Goal: Task Accomplishment & Management: Manage account settings

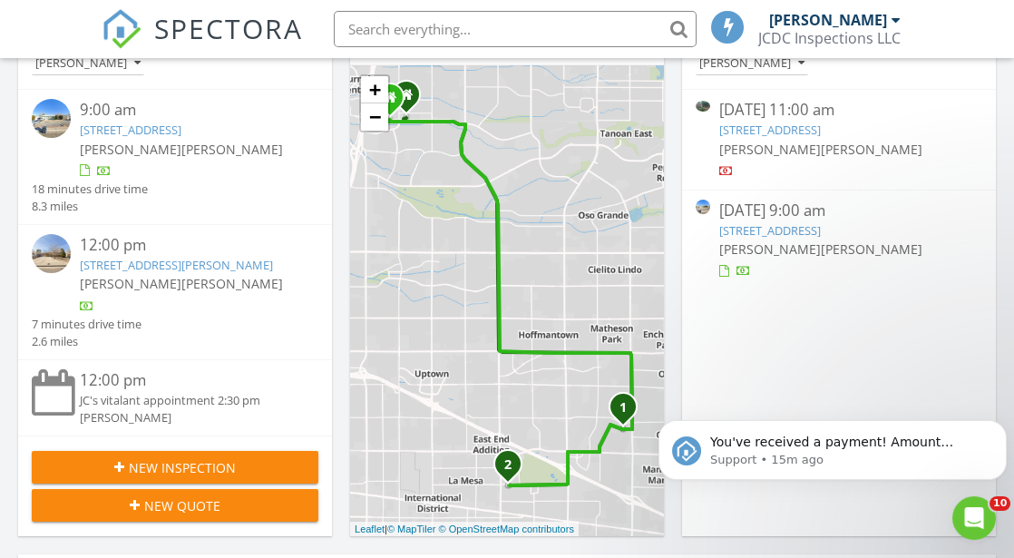
scroll to position [290, 0]
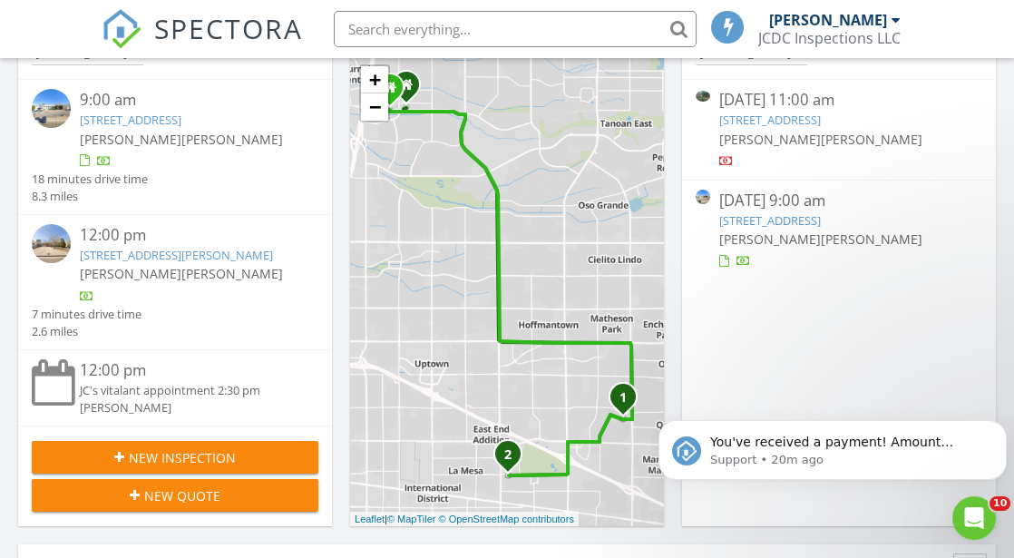
click at [821, 219] on link "11701 Summer Ave NE, Albuquerque, NM 87112" at bounding box center [770, 220] width 102 height 16
click at [1000, 422] on icon "Dismiss notification" at bounding box center [1002, 425] width 10 height 10
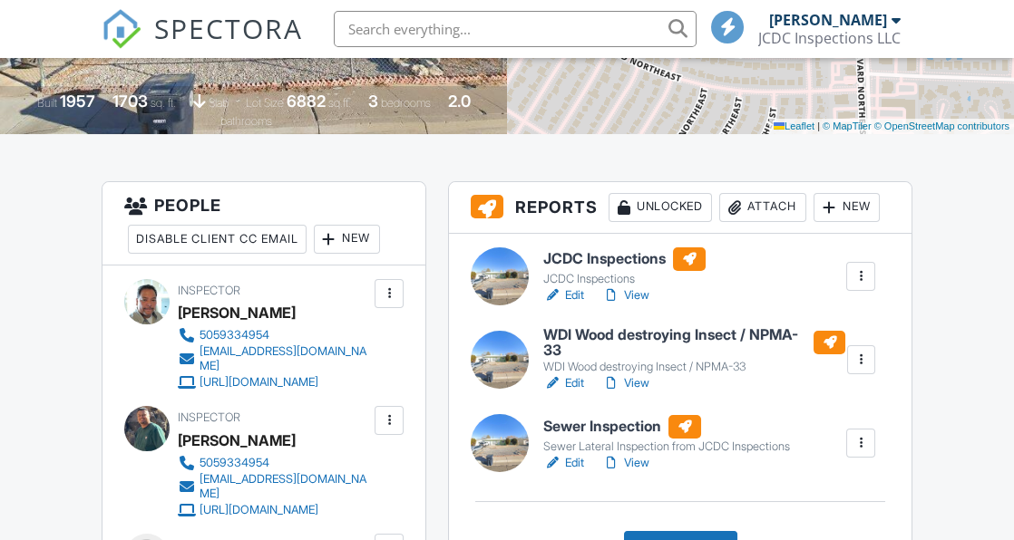
scroll to position [454, 0]
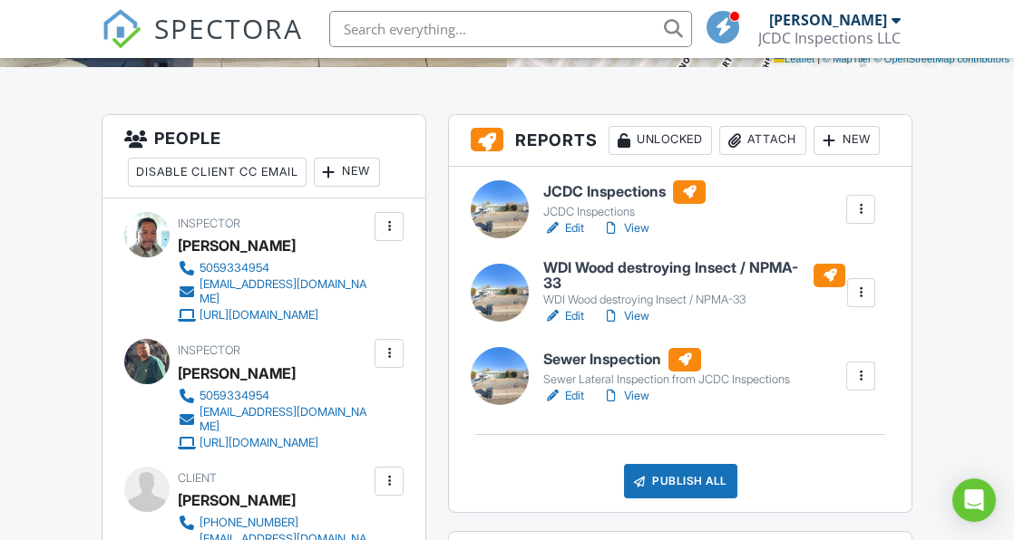
click at [633, 392] on link "View" at bounding box center [625, 396] width 47 height 18
click at [766, 142] on div "Attach" at bounding box center [762, 140] width 87 height 29
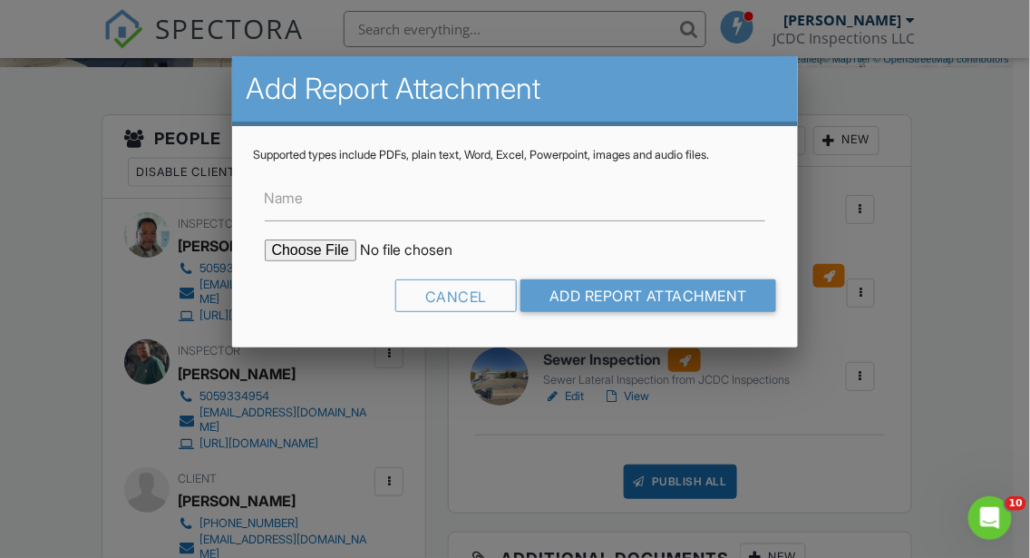
click at [315, 241] on input "file" at bounding box center [419, 250] width 308 height 22
type input "C:\fakepath\WDO 11701 Summer Ave NE 87112.pdf"
click at [375, 204] on input "Name" at bounding box center [515, 199] width 501 height 44
type input "WDO"
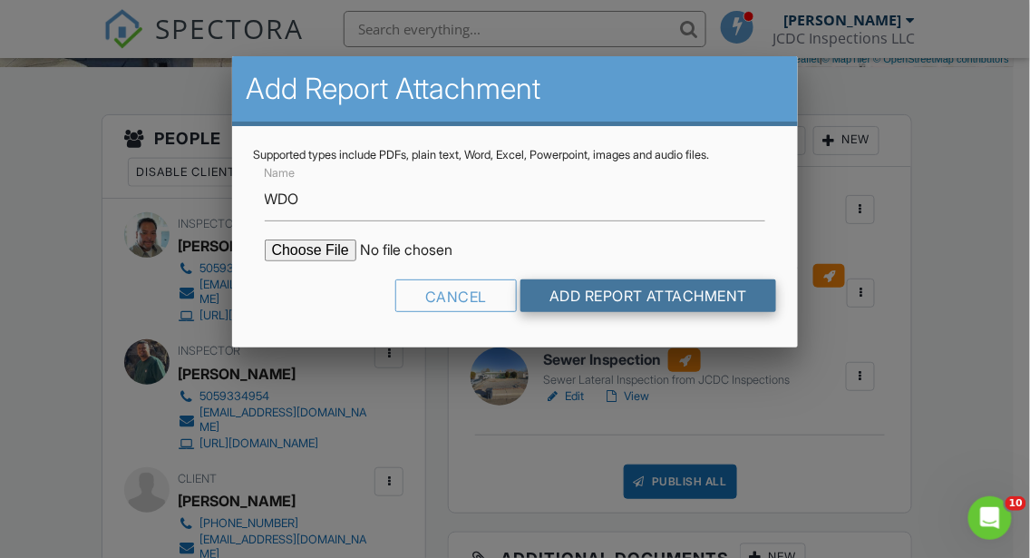
click at [640, 300] on input "Add Report Attachment" at bounding box center [649, 295] width 257 height 33
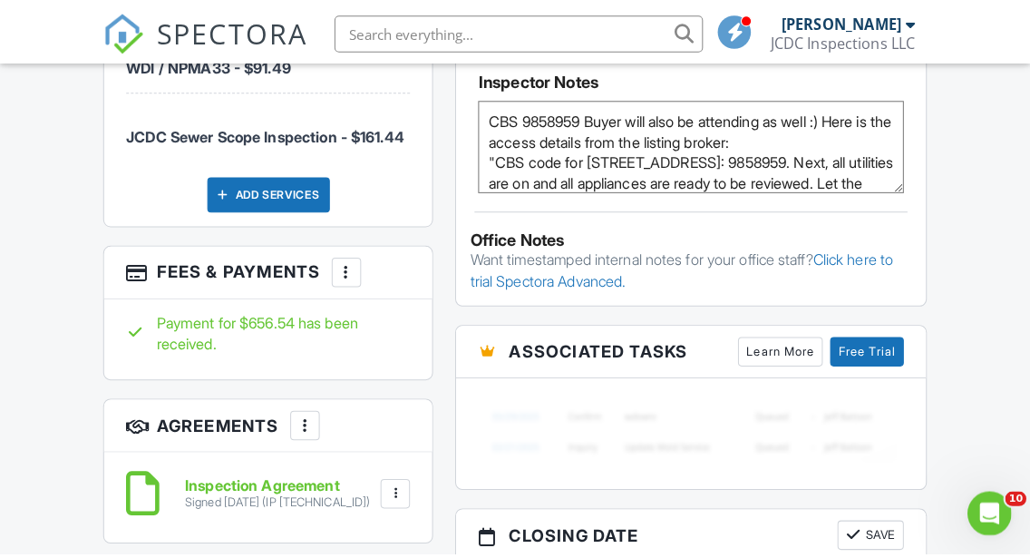
scroll to position [1489, 0]
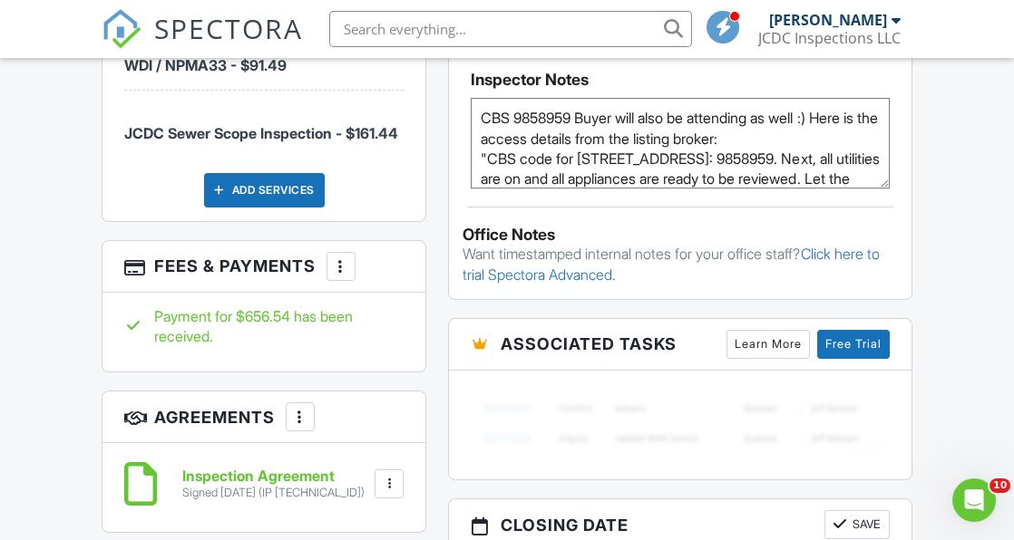
click at [342, 269] on div at bounding box center [341, 267] width 18 height 18
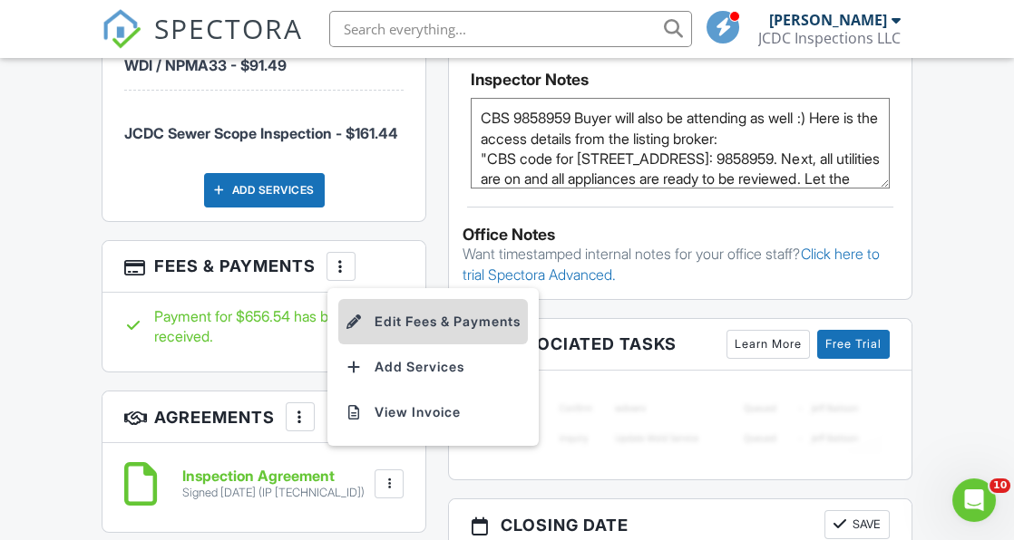
click at [428, 334] on li "Edit Fees & Payments" at bounding box center [433, 321] width 190 height 45
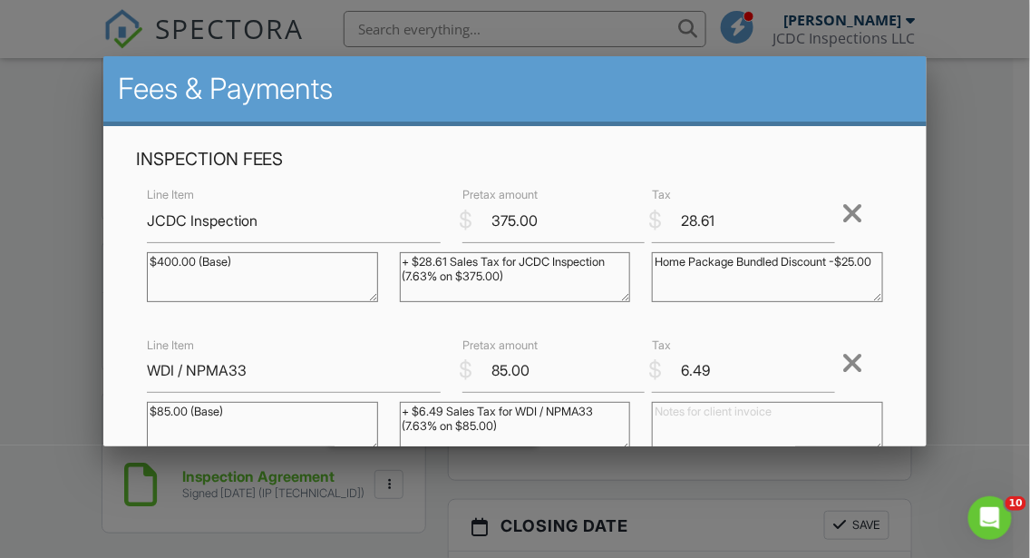
click at [735, 277] on textarea "Home Package Bundled Discount -$25.00" at bounding box center [767, 277] width 231 height 50
type textarea "Home Package Bundled Discount -$25.00 Home Inspection"
click at [686, 423] on textarea at bounding box center [767, 427] width 231 height 50
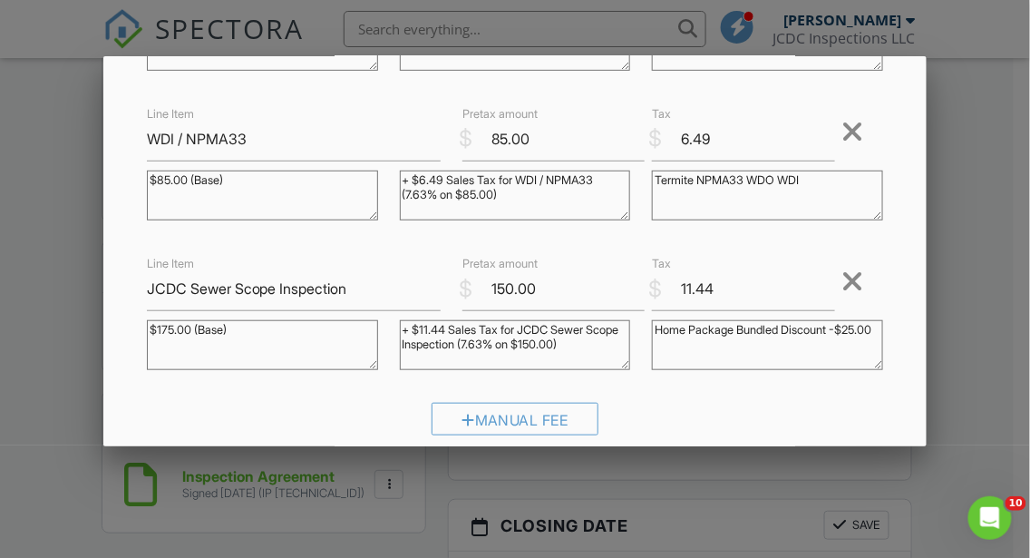
scroll to position [241, 0]
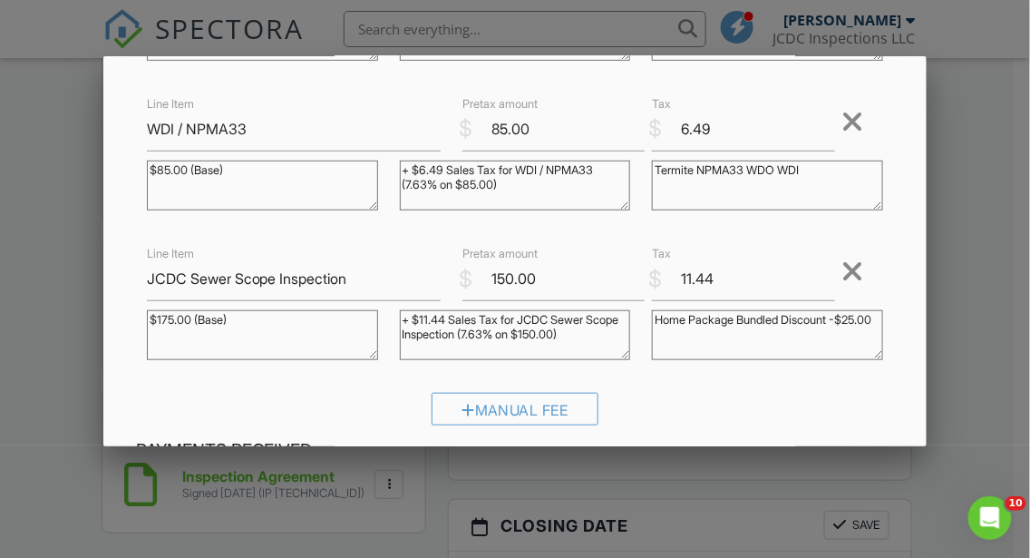
type textarea "Termite NPMA33 WDO WDI"
click at [716, 344] on textarea "Home Package Bundled Discount -$25.00" at bounding box center [767, 335] width 231 height 50
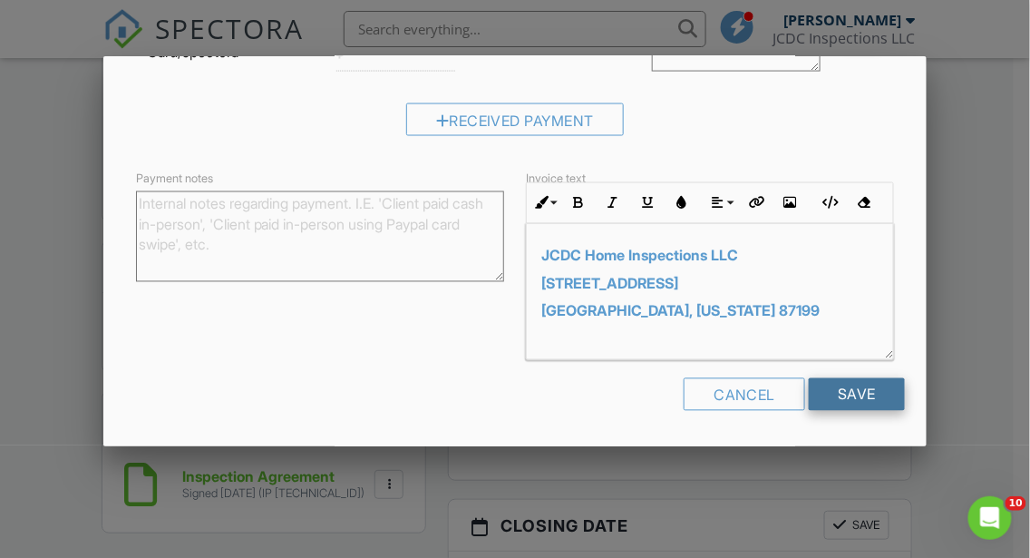
type textarea "Home Package Bundled Discount -$25.00 Sewer Scope Inspection lateral to city ma…"
click at [866, 388] on input "Save" at bounding box center [857, 394] width 96 height 33
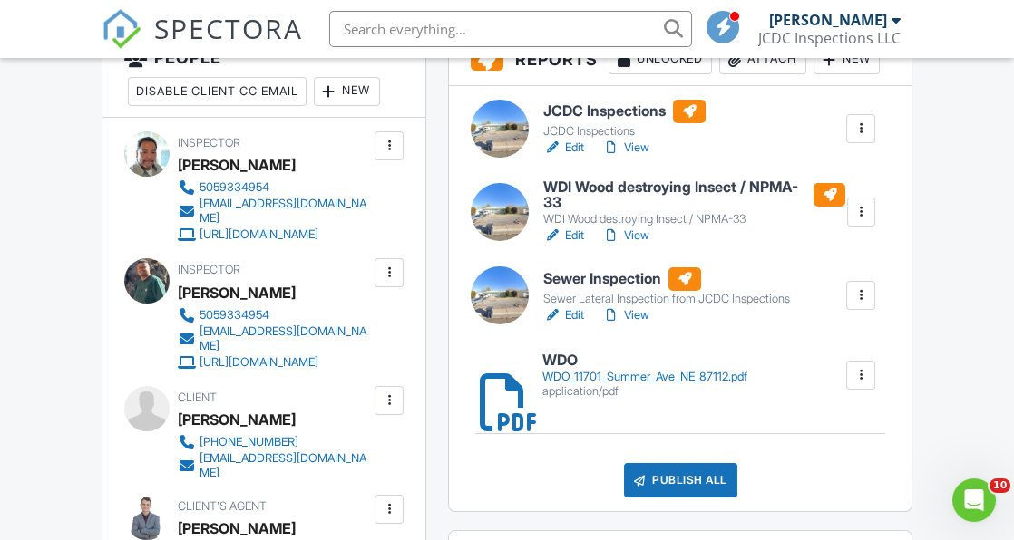
scroll to position [465, 0]
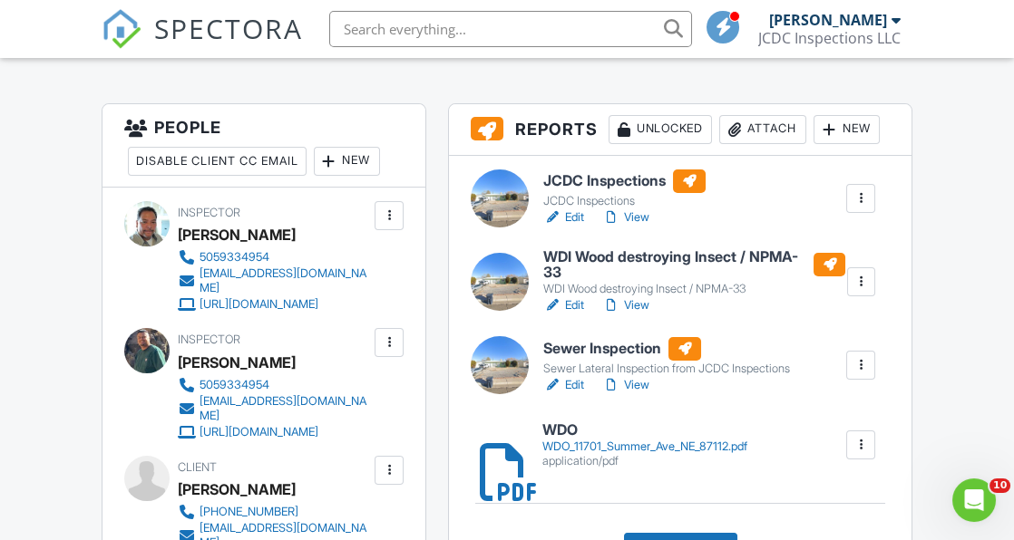
click at [780, 130] on div "Attach" at bounding box center [762, 129] width 87 height 29
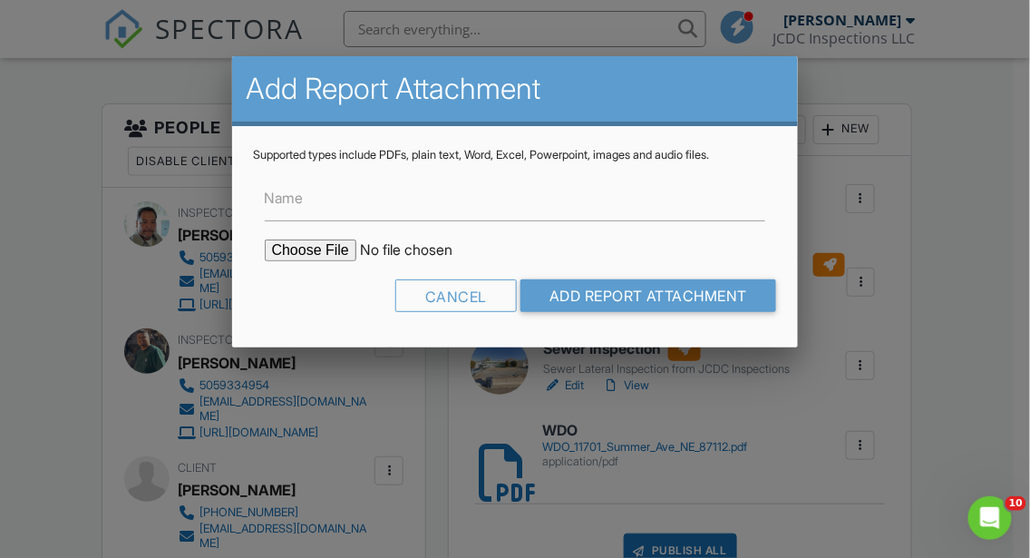
click at [314, 244] on input "file" at bounding box center [419, 250] width 308 height 22
click at [988, 195] on div at bounding box center [515, 257] width 1030 height 697
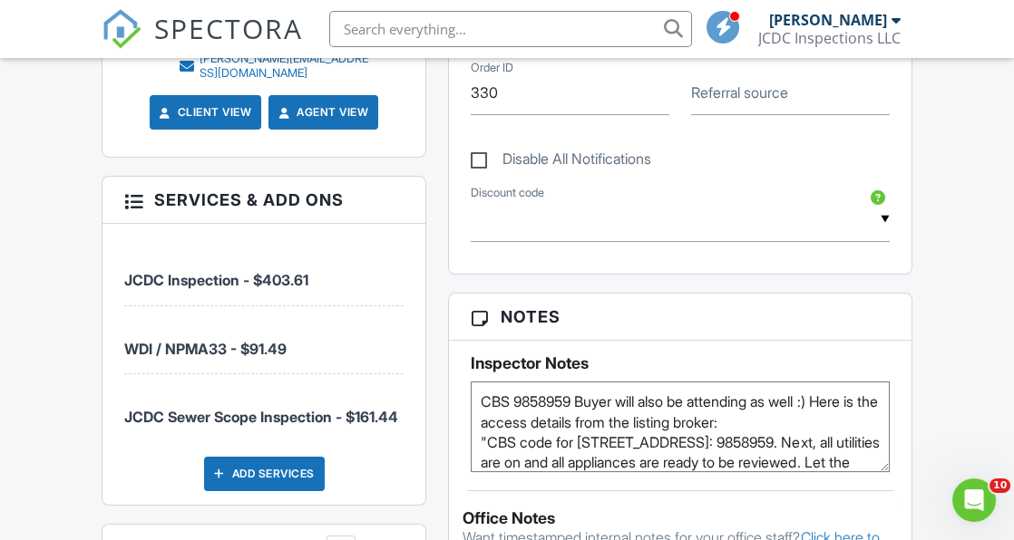
scroll to position [1349, 0]
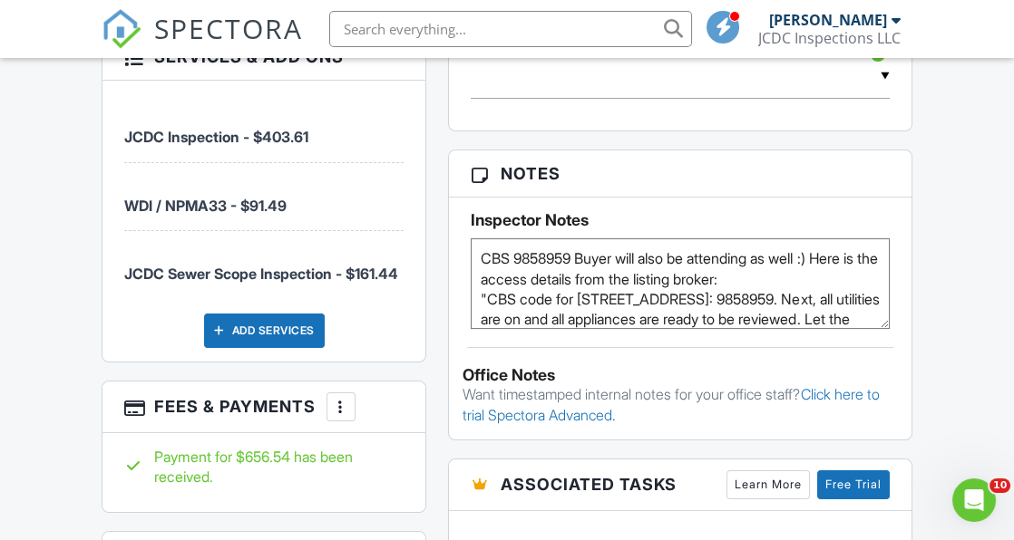
click at [344, 415] on div at bounding box center [341, 407] width 18 height 18
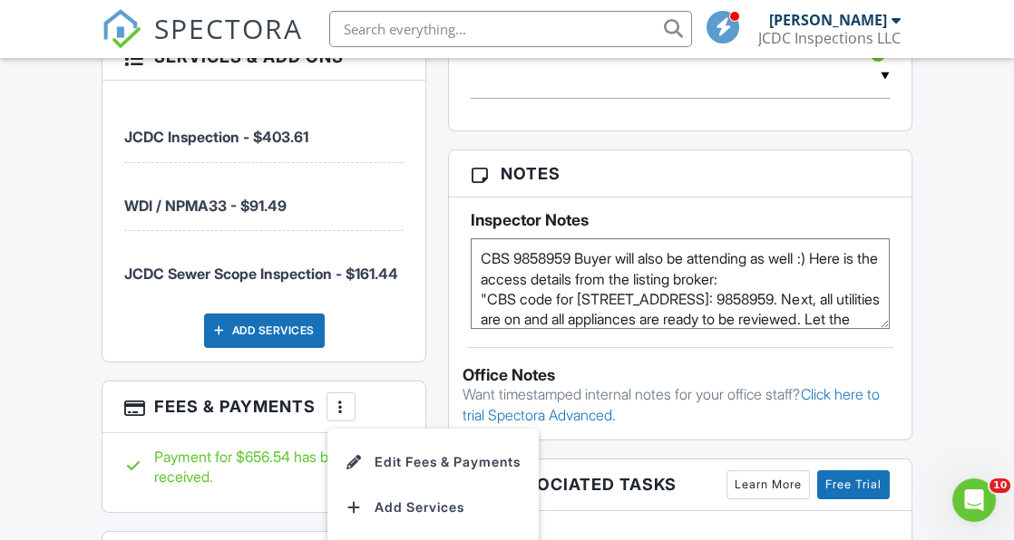
scroll to position [1701, 0]
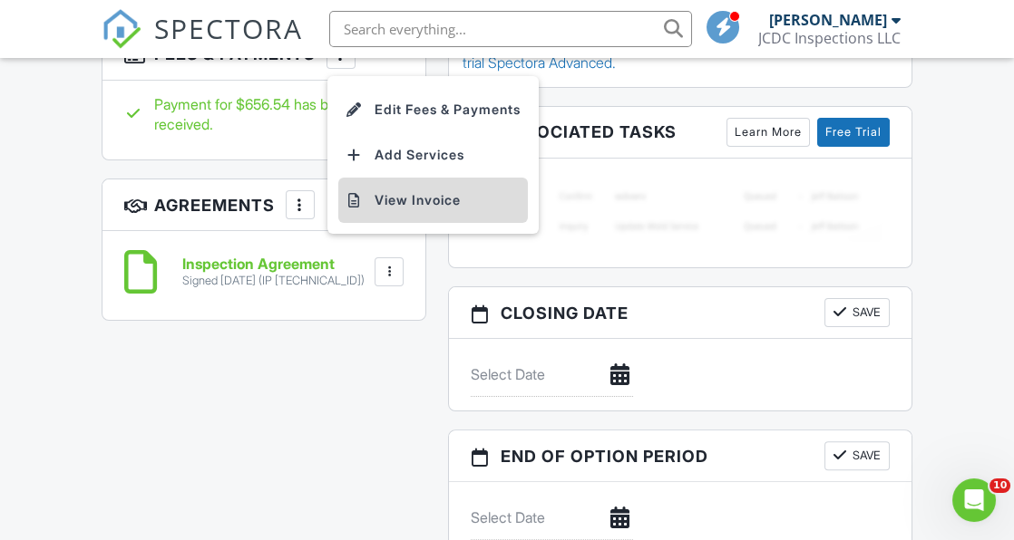
click at [435, 207] on li "View Invoice" at bounding box center [433, 200] width 190 height 45
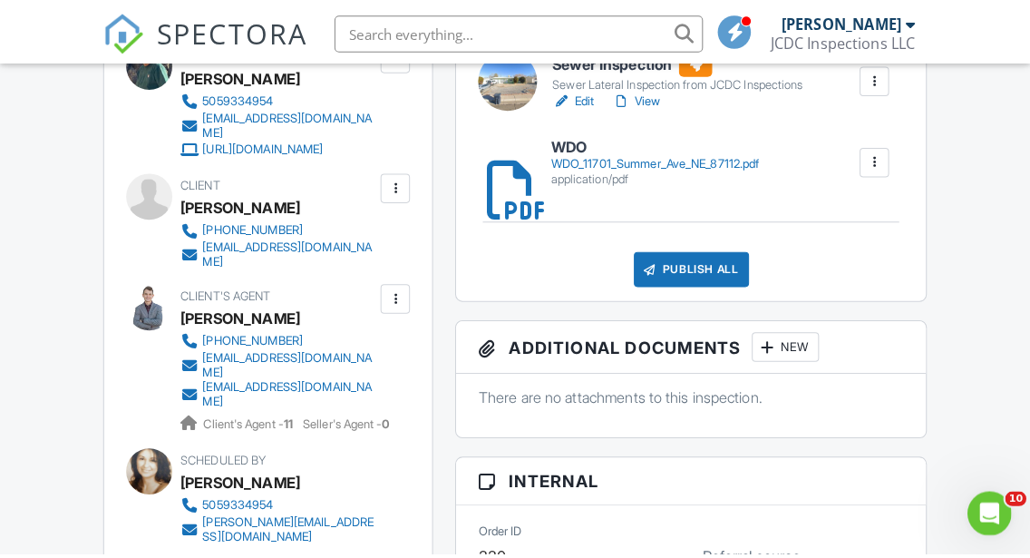
scroll to position [282, 0]
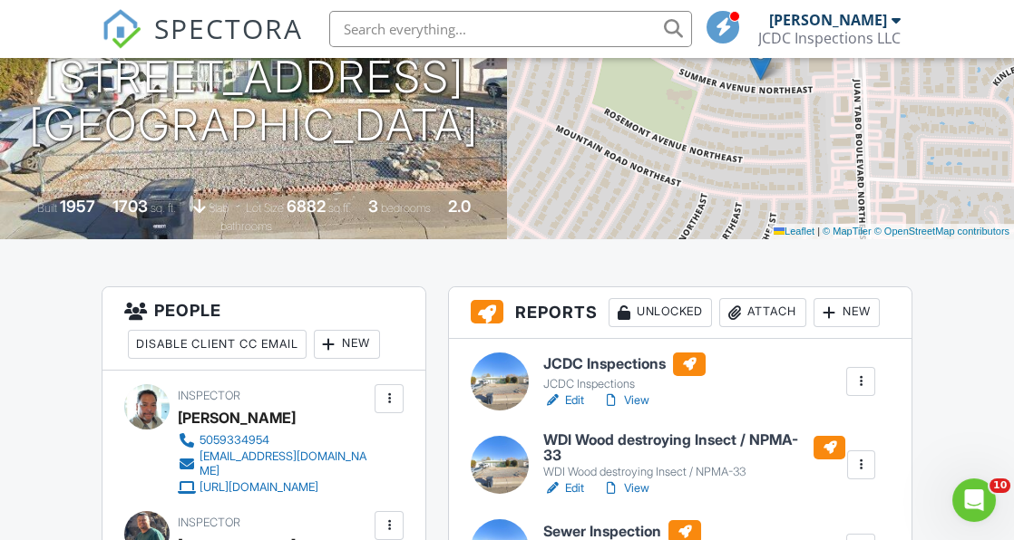
click at [774, 316] on div "Attach" at bounding box center [762, 312] width 87 height 29
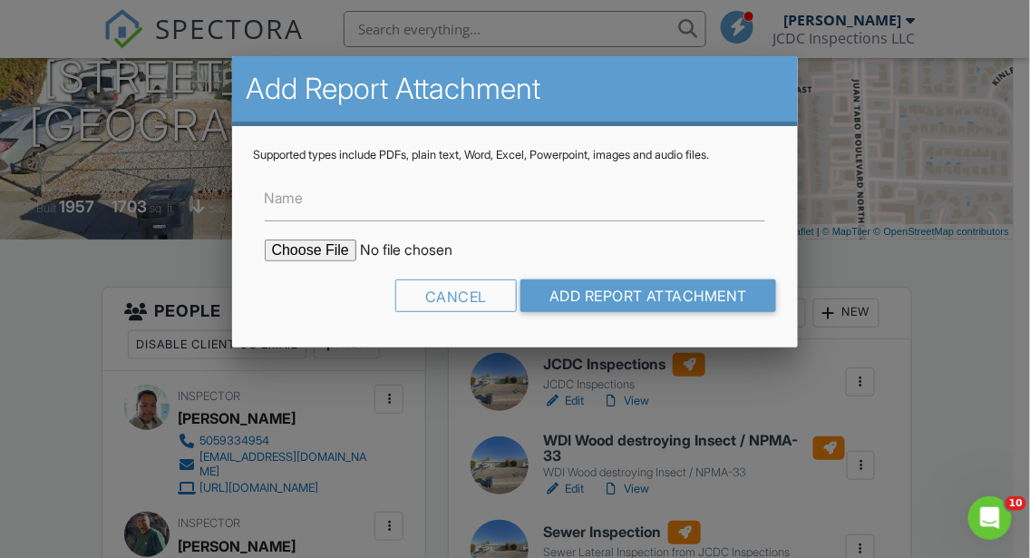
click at [332, 249] on input "file" at bounding box center [419, 250] width 308 height 22
type input "C:\fakepath\Invoice - 08_27_2025 9_00 am - 11701 Summer Ave NE.pdf"
click at [317, 200] on input "Name" at bounding box center [515, 199] width 501 height 44
type input "Invoice Receipt copy"
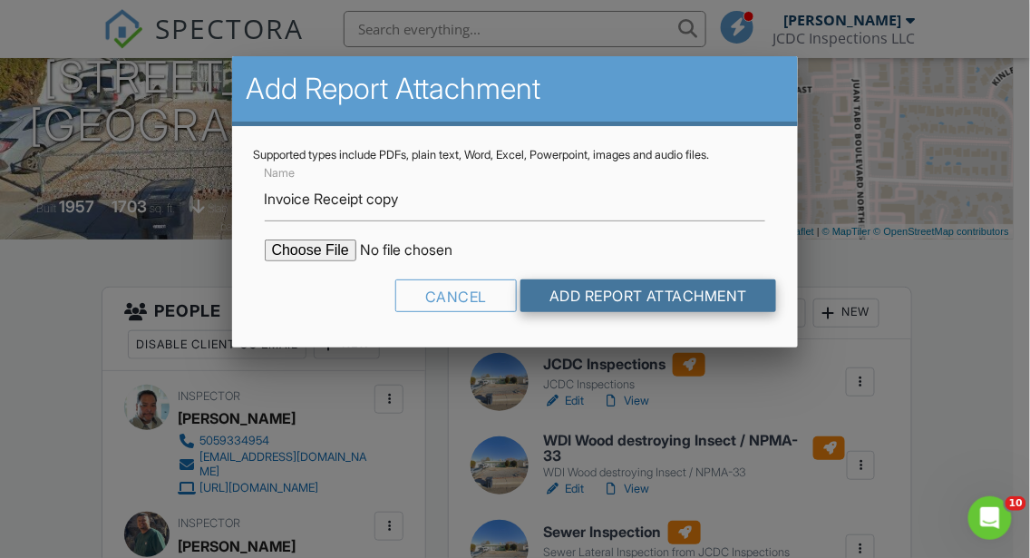
click at [593, 292] on input "Add Report Attachment" at bounding box center [649, 295] width 257 height 33
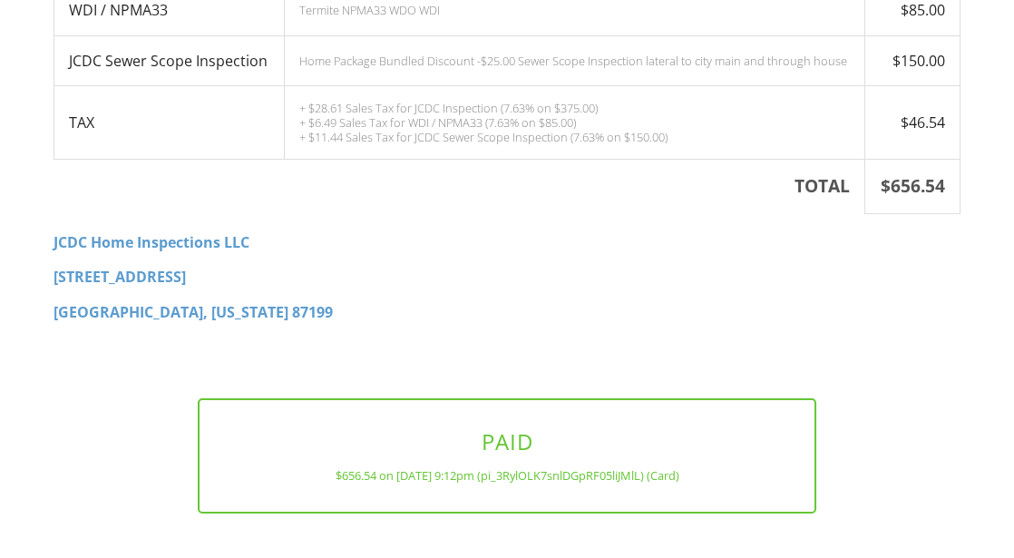
scroll to position [582, 0]
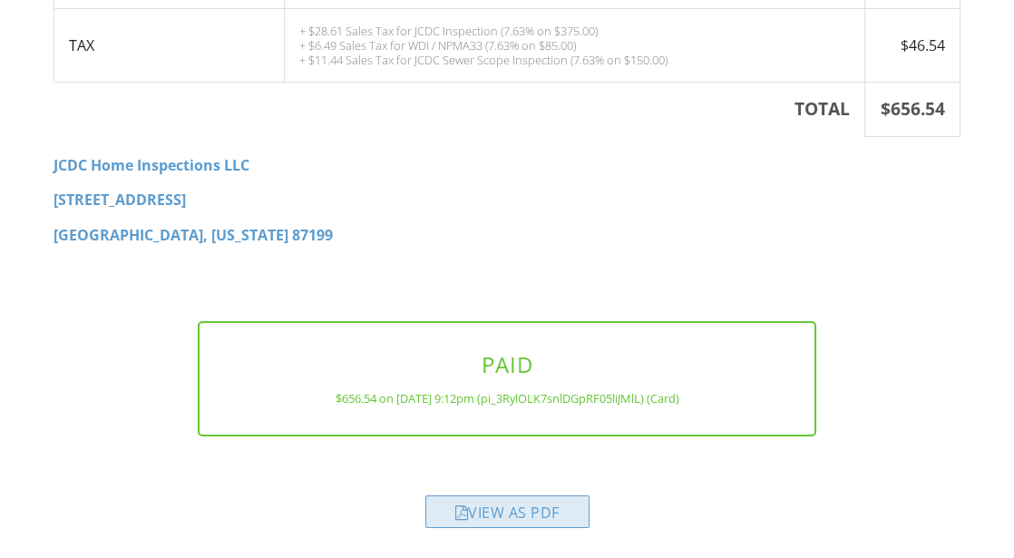
click at [557, 511] on div "View as PDF" at bounding box center [507, 511] width 164 height 33
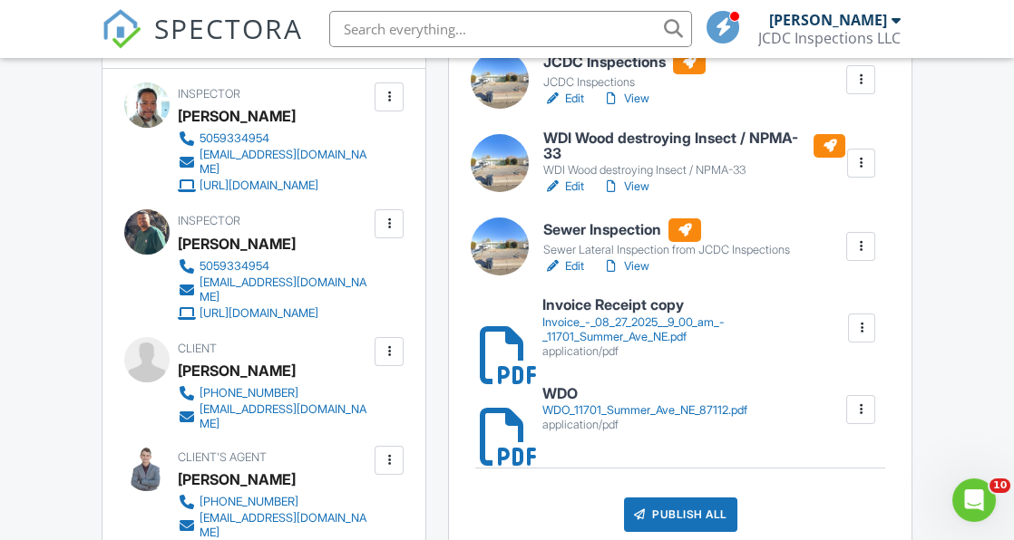
scroll to position [589, 0]
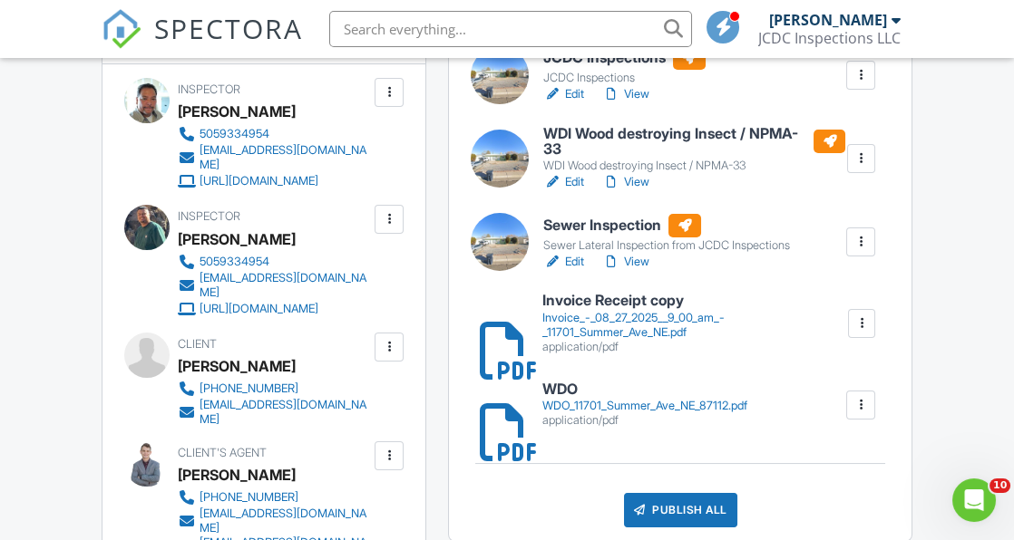
click at [642, 263] on link "View" at bounding box center [625, 262] width 47 height 18
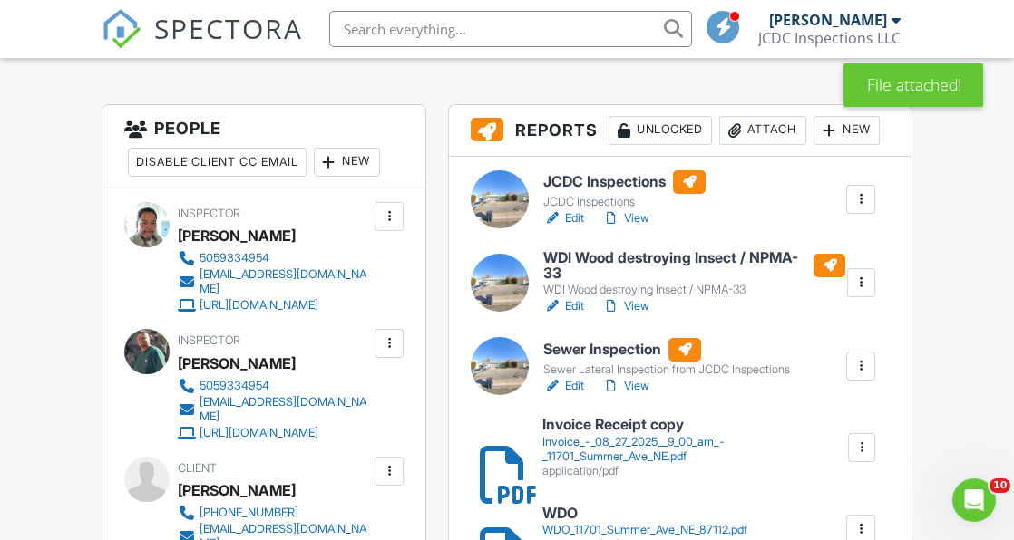
click at [639, 381] on link "View" at bounding box center [625, 386] width 47 height 18
click at [641, 301] on link "View" at bounding box center [625, 306] width 47 height 18
